Goal: Task Accomplishment & Management: Use online tool/utility

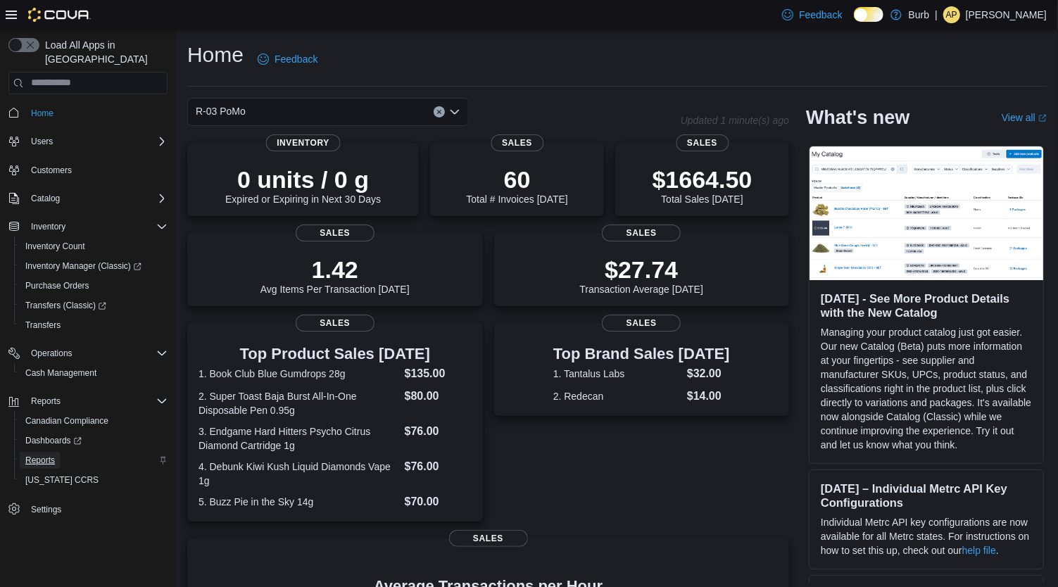
click at [44, 455] on span "Reports" at bounding box center [40, 460] width 30 height 11
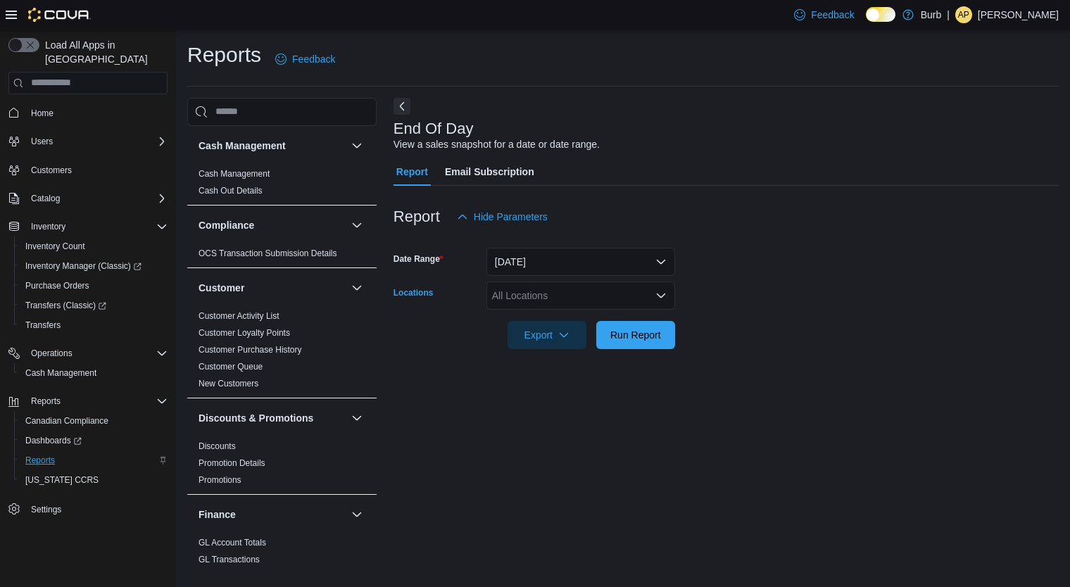
click at [562, 294] on div "All Locations" at bounding box center [580, 295] width 189 height 28
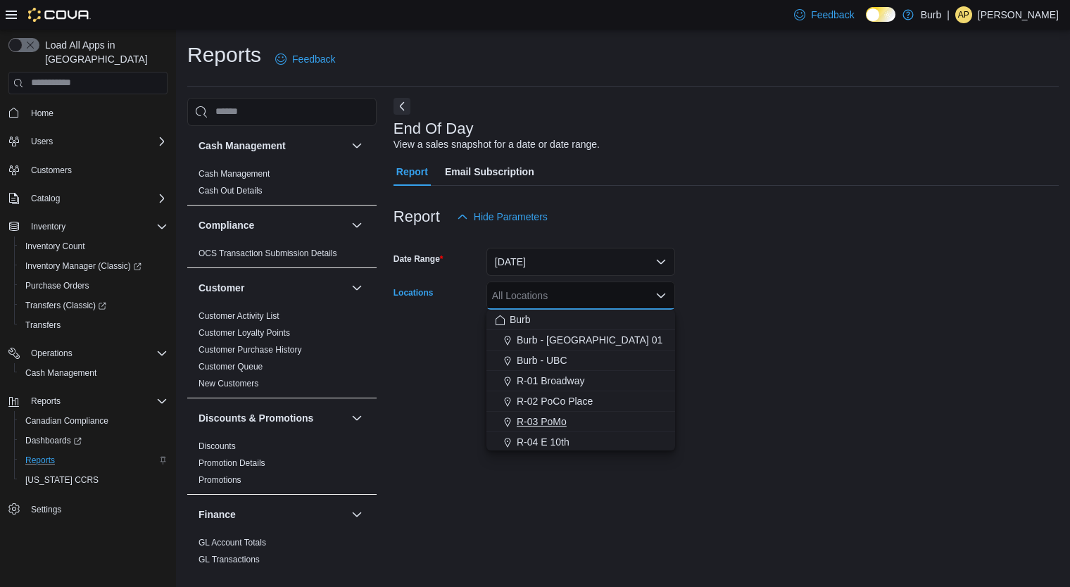
click at [557, 420] on span "R-03 PoMo" at bounding box center [542, 421] width 50 height 14
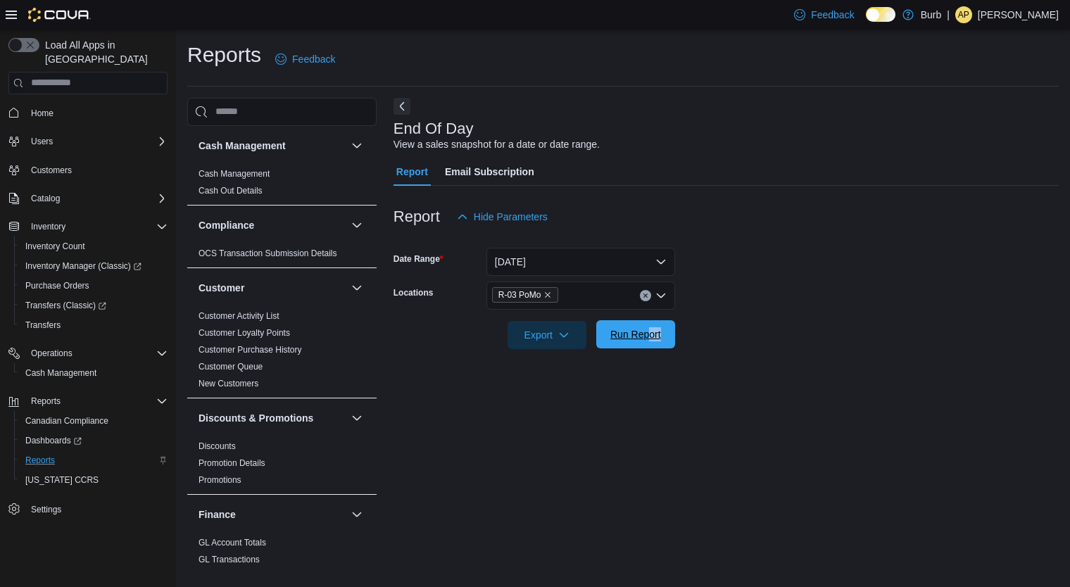
drag, startPoint x: 720, startPoint y: 336, endPoint x: 648, endPoint y: 338, distance: 71.8
click at [648, 338] on form "Date Range [DATE] Locations R-03 PoMo Export Run Report" at bounding box center [725, 290] width 665 height 118
click at [648, 338] on span "Run Report" at bounding box center [635, 334] width 51 height 14
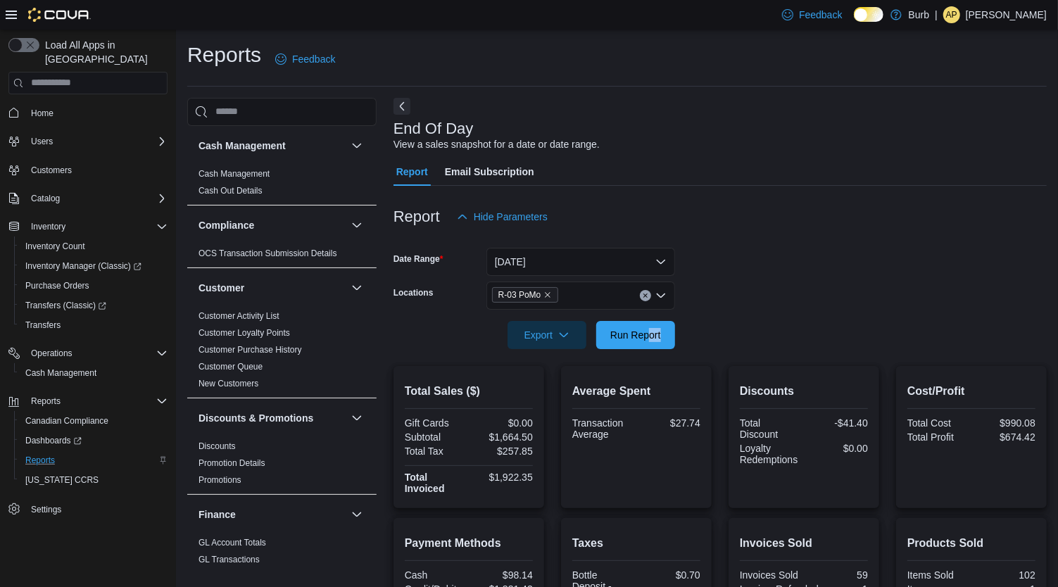
scroll to position [305, 0]
